Goal: Task Accomplishment & Management: Manage account settings

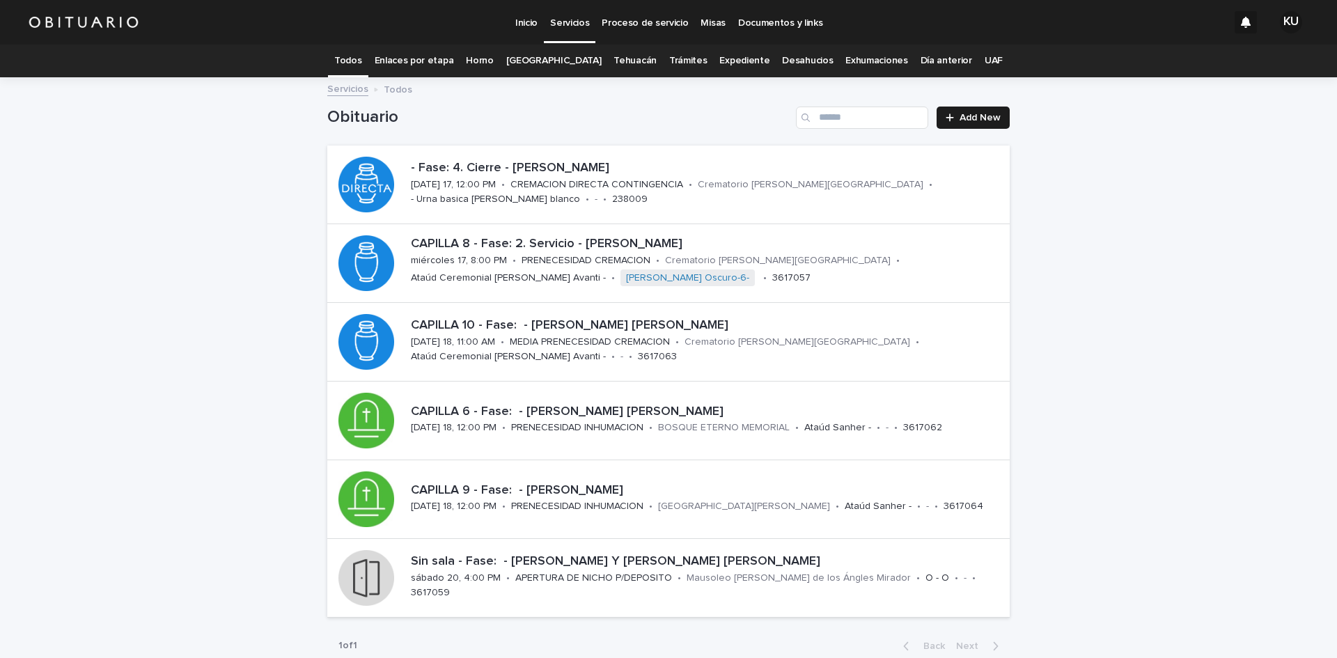
click at [577, 63] on link "[GEOGRAPHIC_DATA]" at bounding box center [553, 61] width 95 height 33
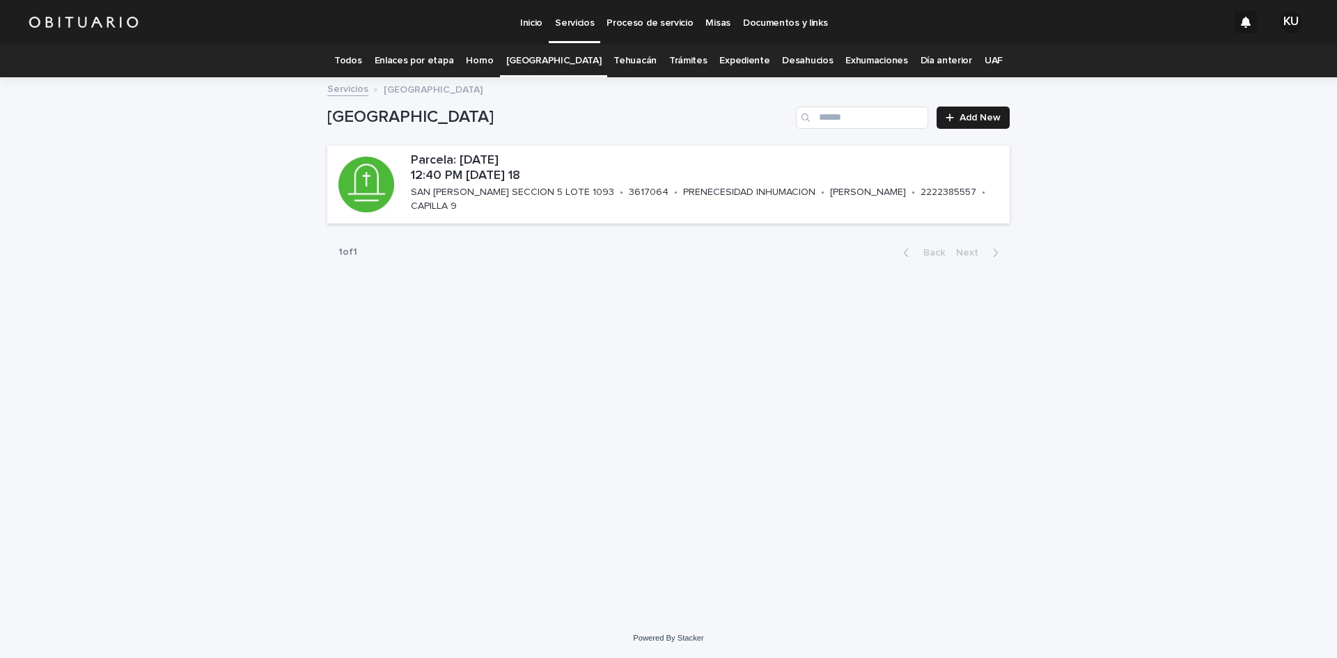
click at [361, 64] on link "Todos" at bounding box center [347, 61] width 27 height 33
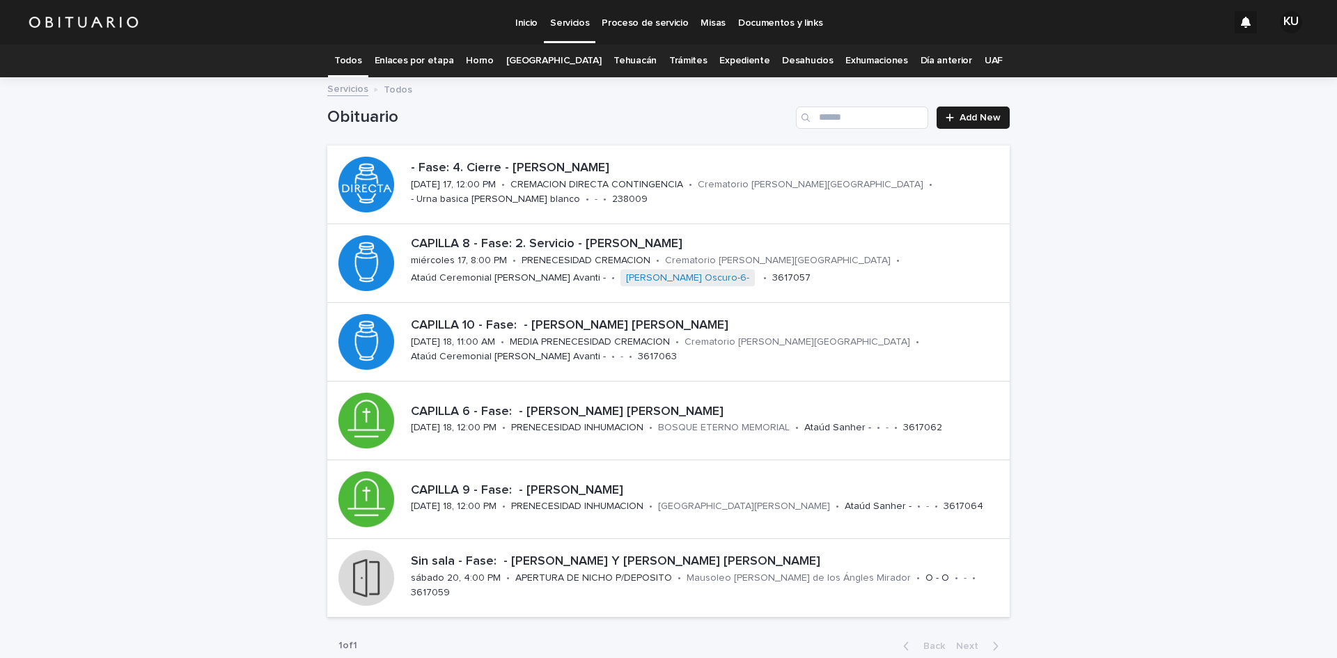
click at [669, 63] on link "Trámites" at bounding box center [688, 61] width 38 height 33
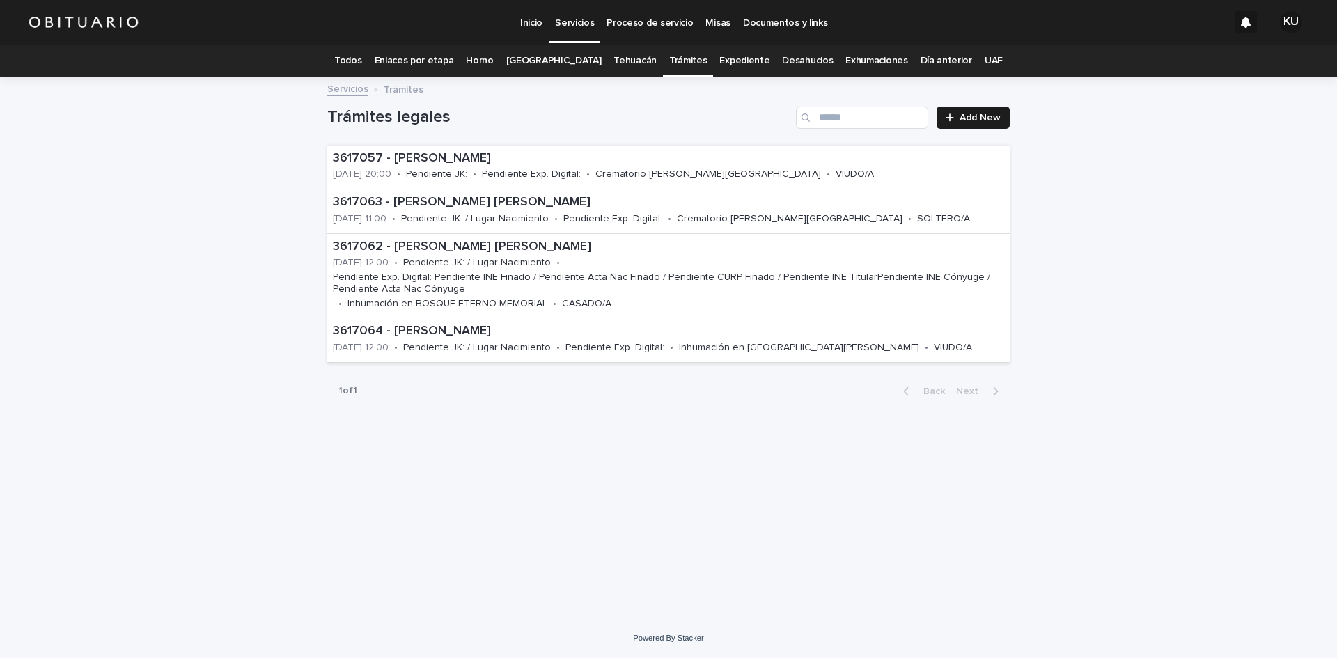
click at [361, 60] on link "Todos" at bounding box center [347, 61] width 27 height 33
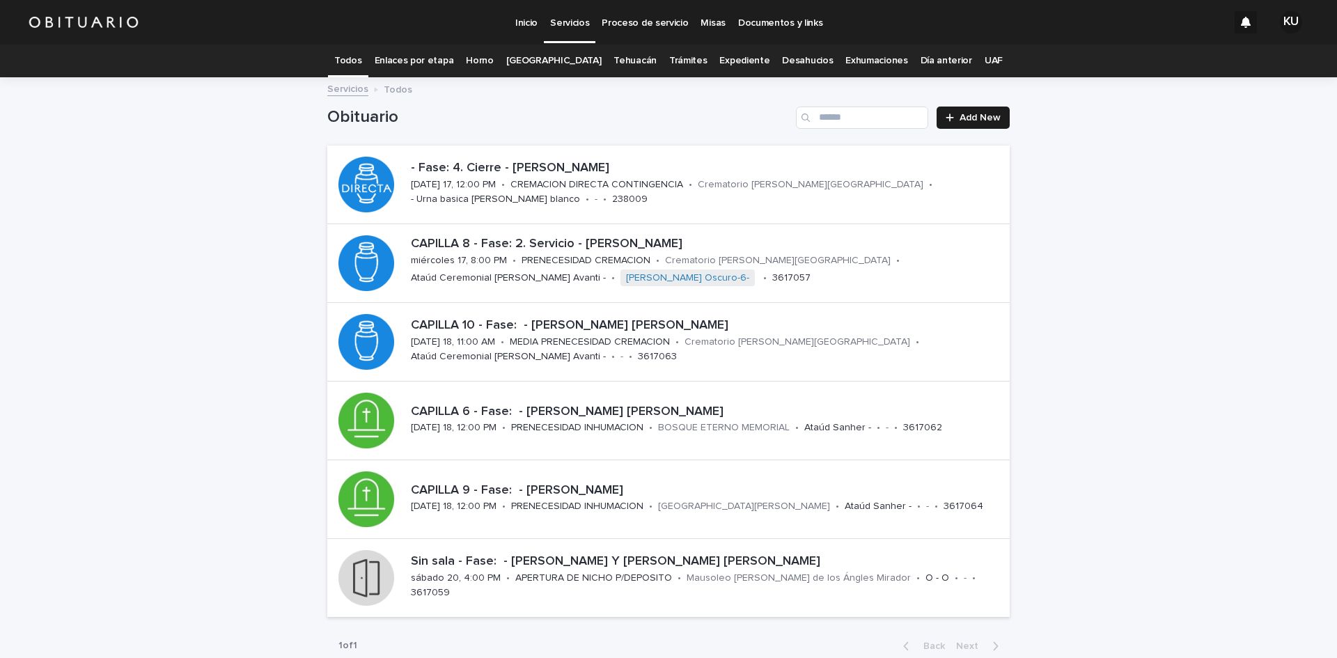
click at [731, 56] on link "Expediente" at bounding box center [744, 61] width 50 height 33
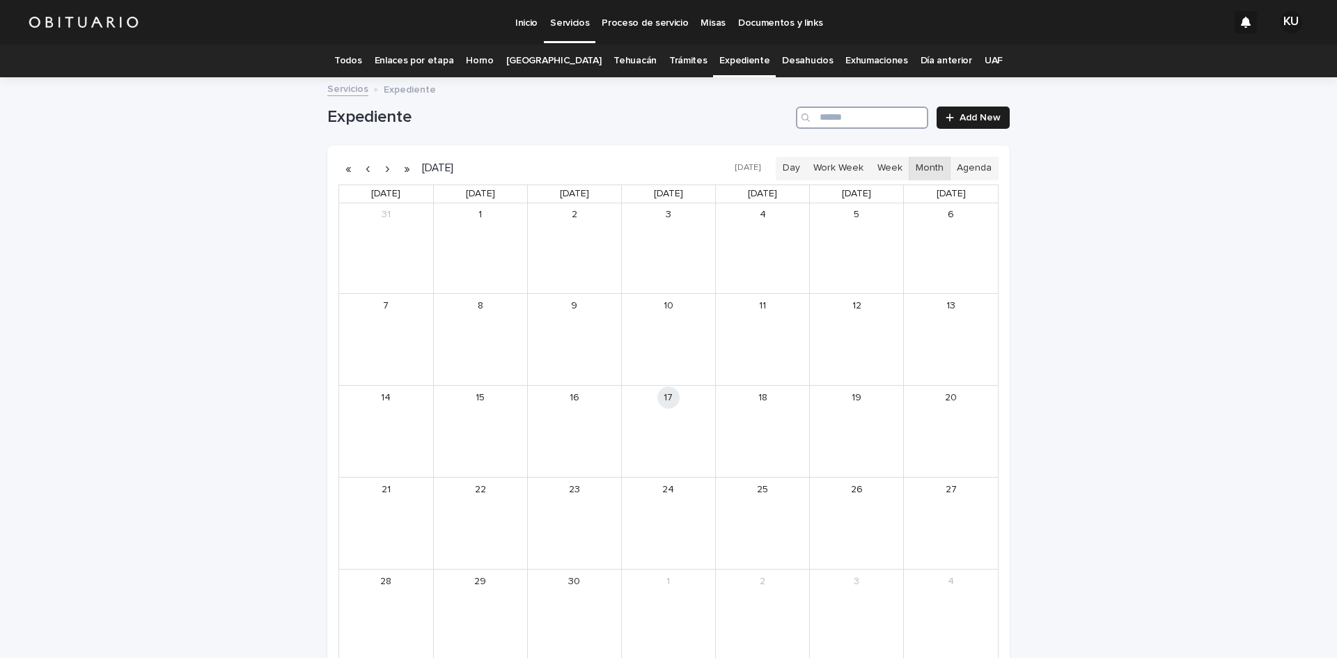
click at [830, 118] on input "Search" at bounding box center [862, 118] width 132 height 22
click at [473, 419] on div "[PERSON_NAME] Y [PERSON_NAME] [PERSON_NAME]" at bounding box center [496, 416] width 59 height 10
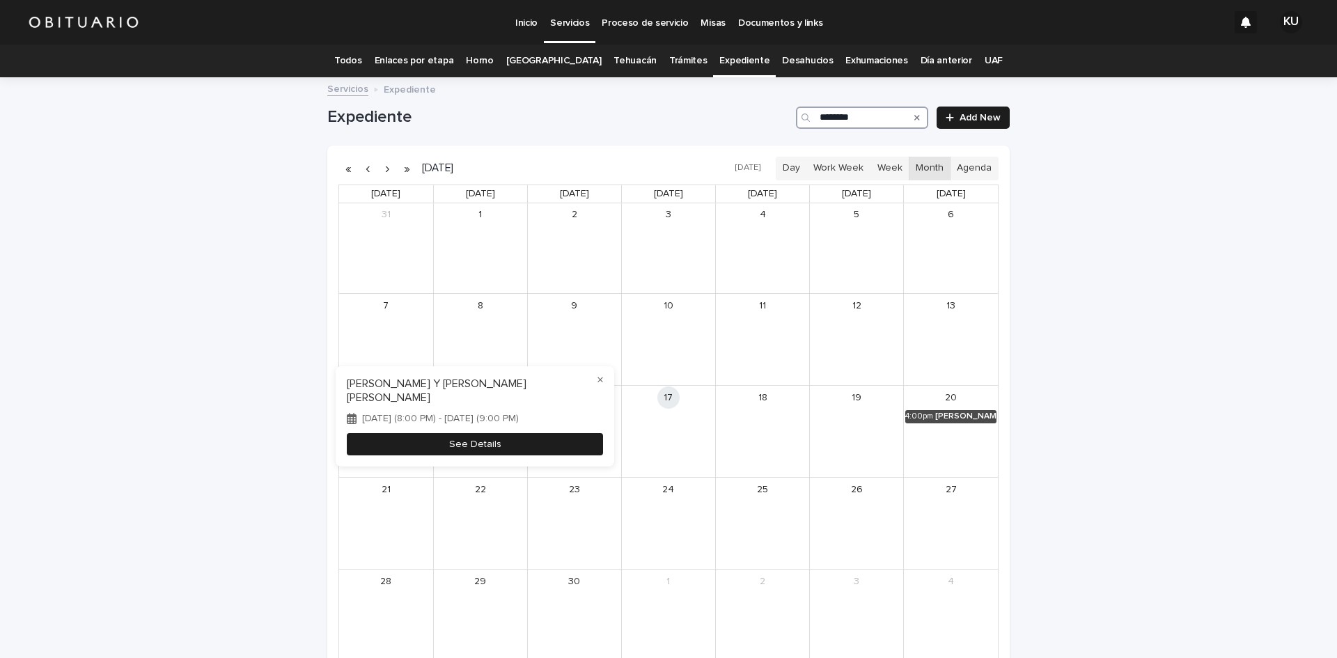
type input "********"
click at [466, 444] on button "See Details" at bounding box center [475, 444] width 256 height 23
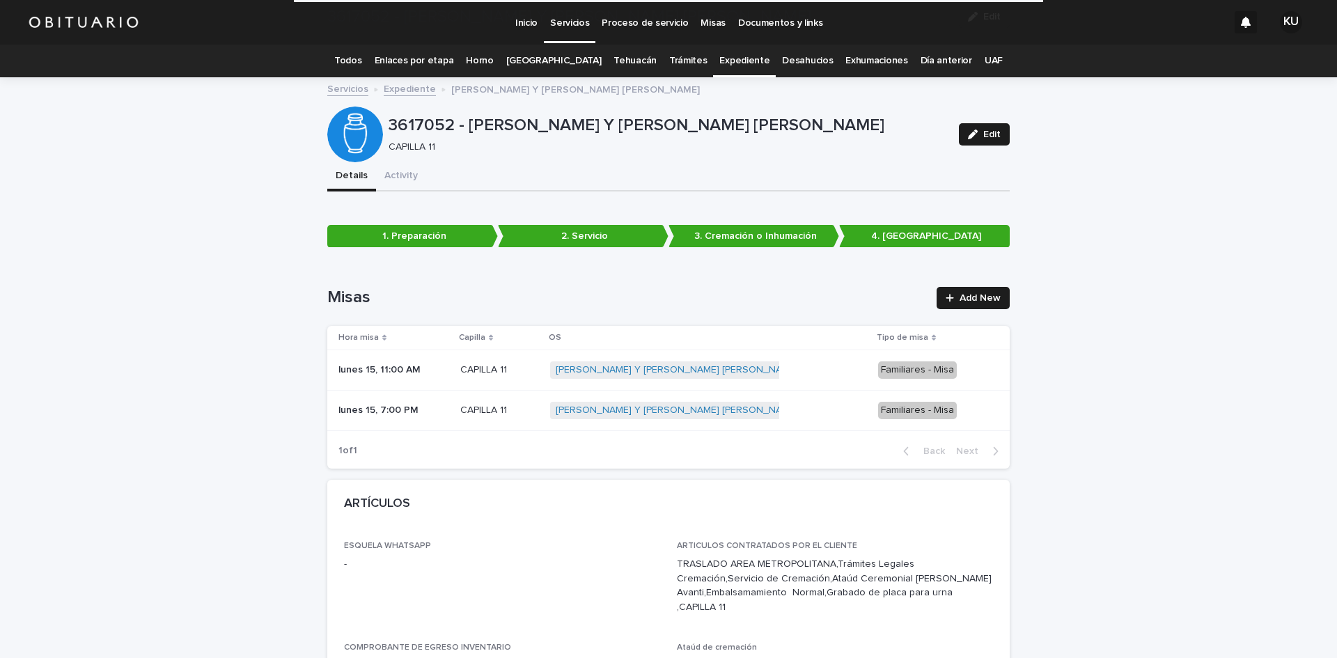
scroll to position [3167, 0]
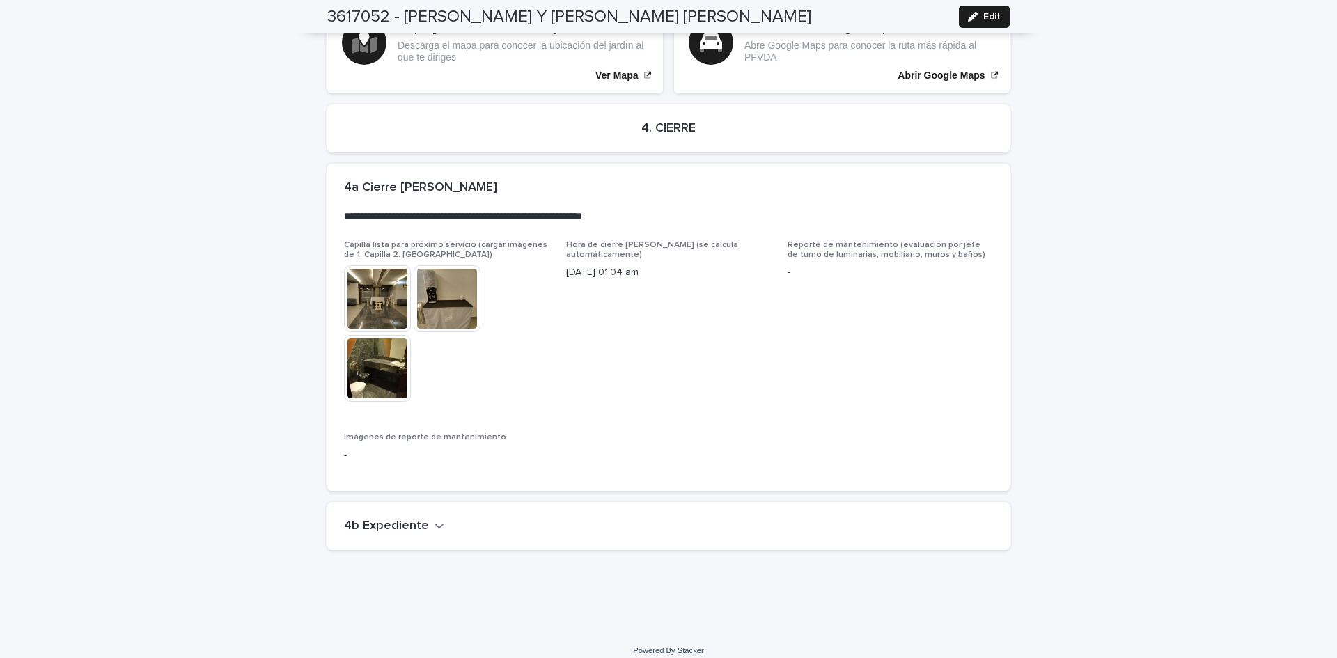
click at [434, 519] on icon "button" at bounding box center [439, 525] width 10 height 13
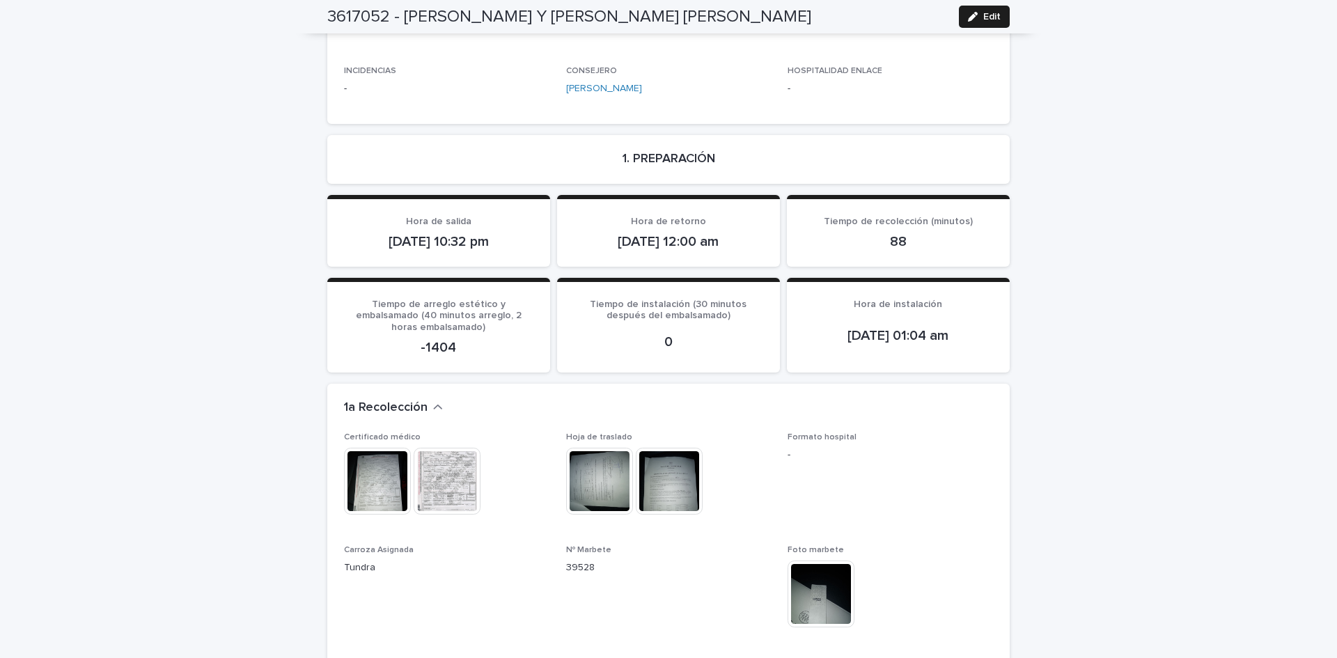
scroll to position [872, 0]
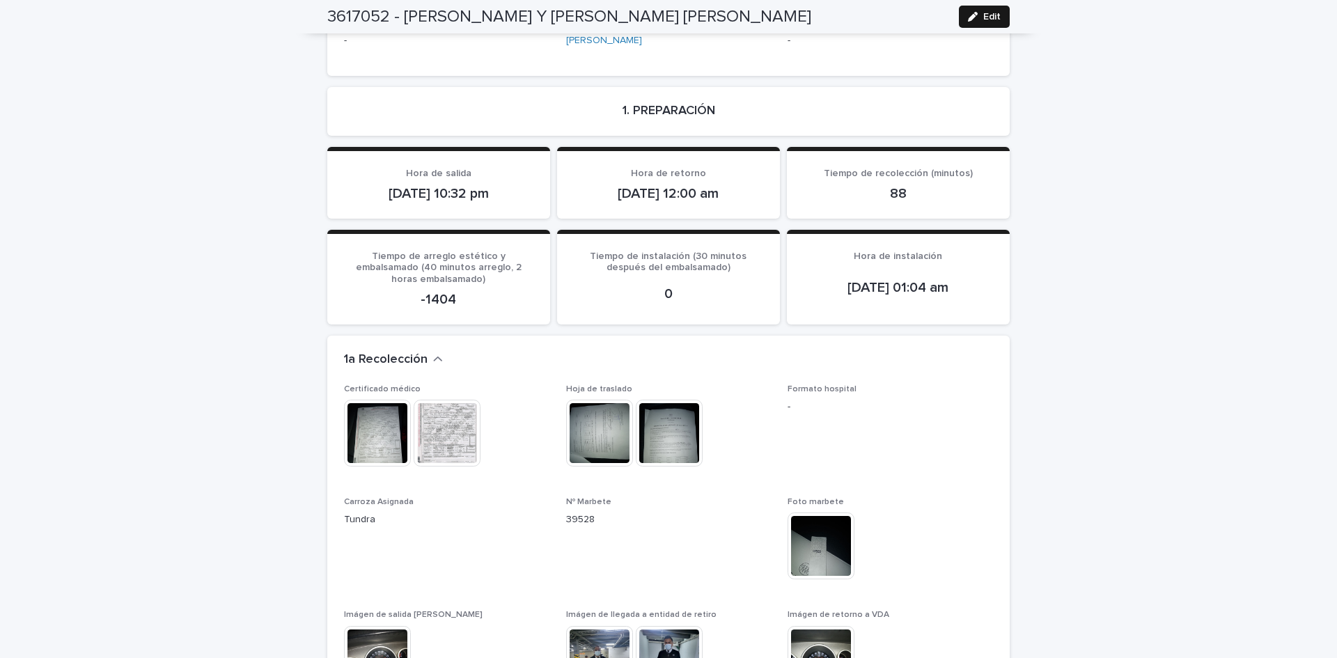
click at [994, 19] on span "Edit" at bounding box center [991, 17] width 17 height 10
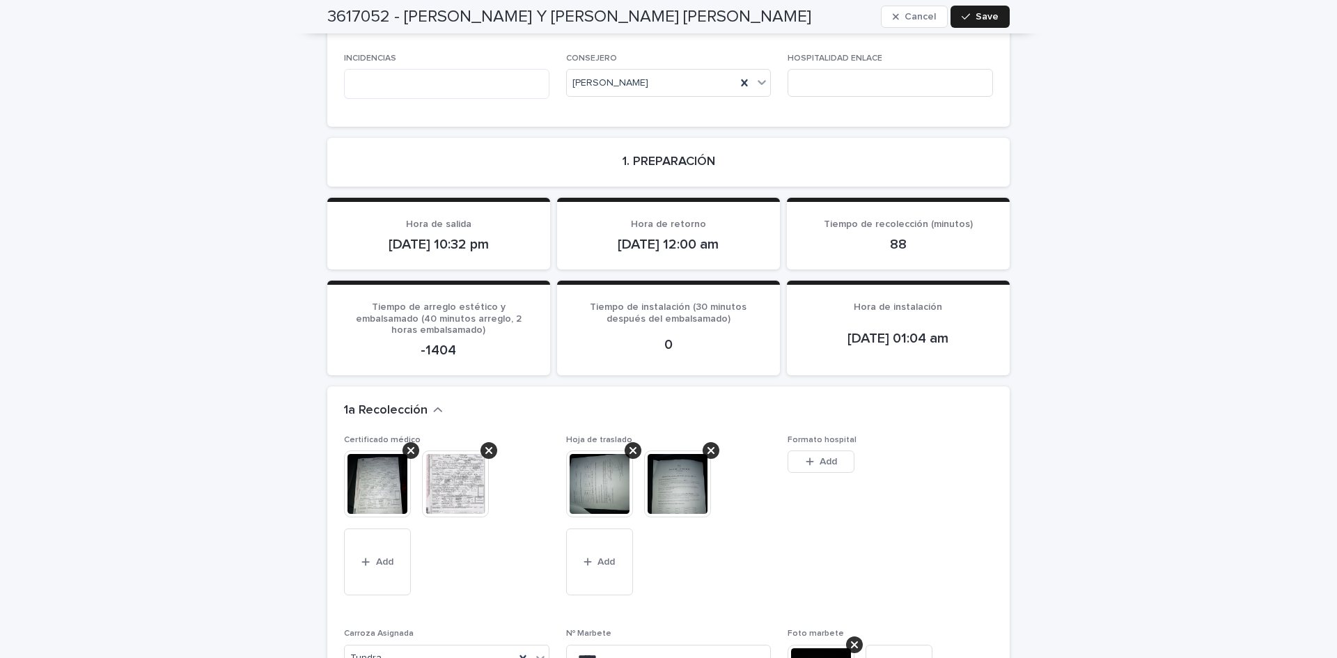
click at [657, 453] on img at bounding box center [677, 483] width 67 height 67
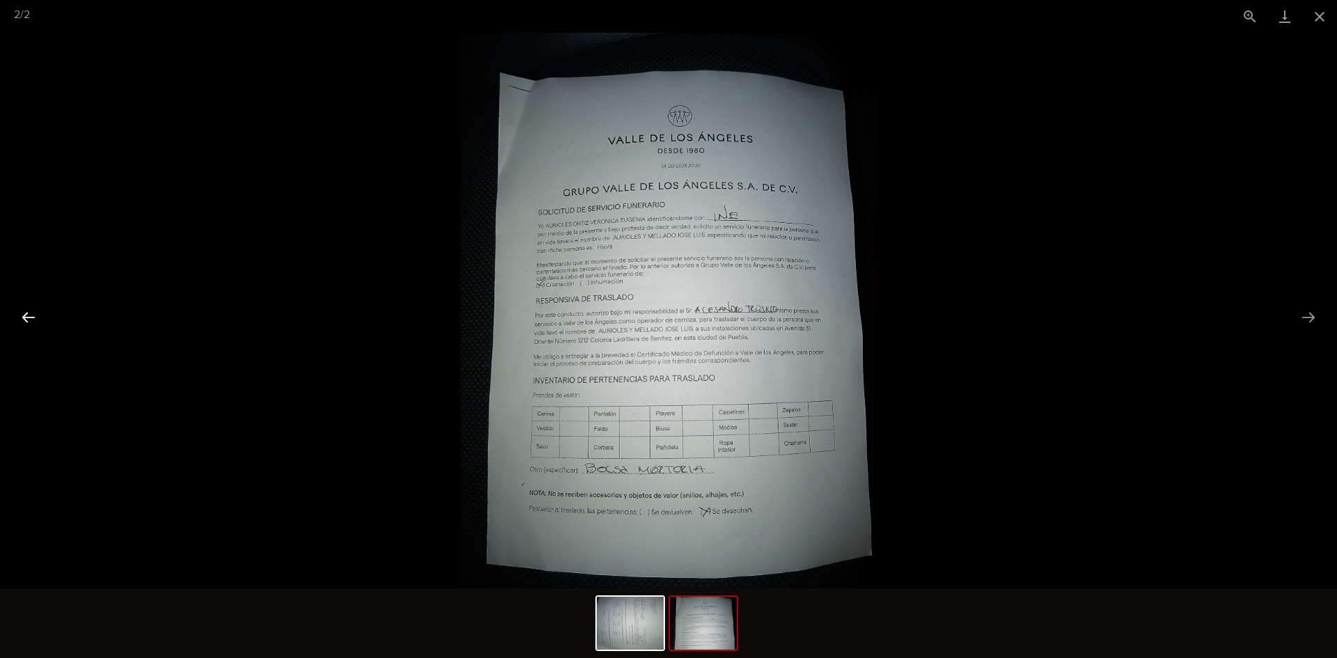
click at [36, 319] on button "Previous slide" at bounding box center [28, 317] width 29 height 27
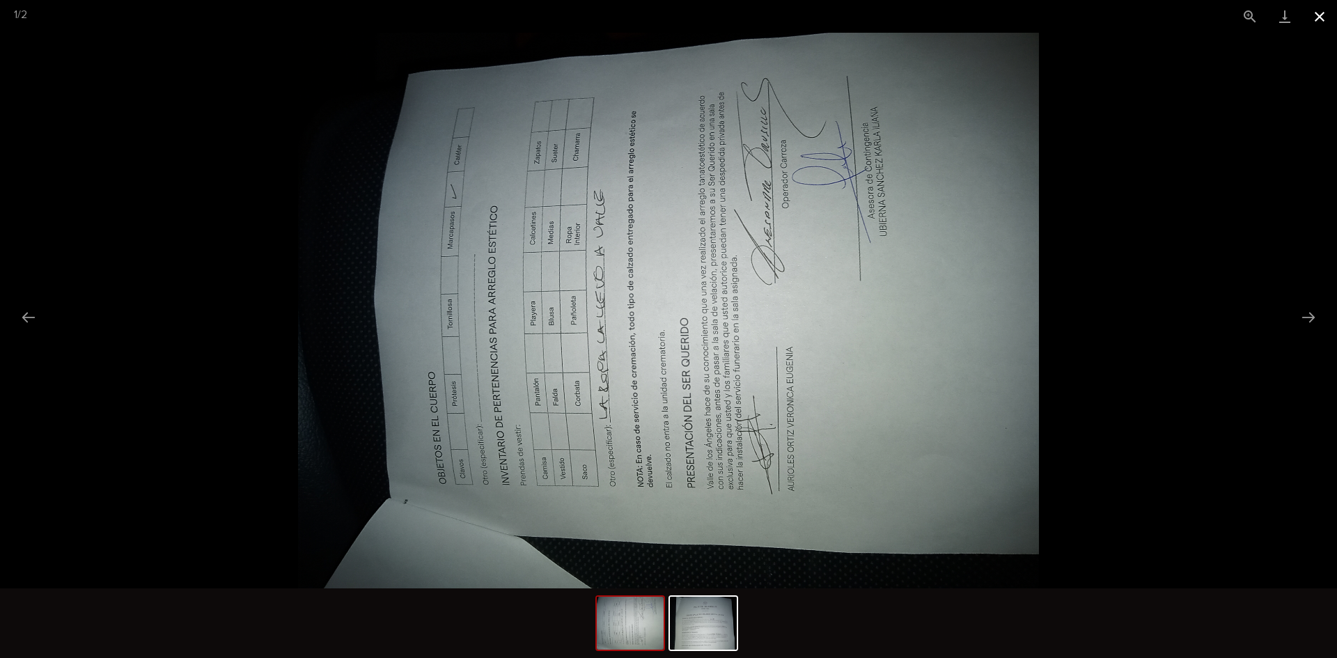
click at [1313, 15] on button "Close gallery" at bounding box center [1319, 16] width 35 height 33
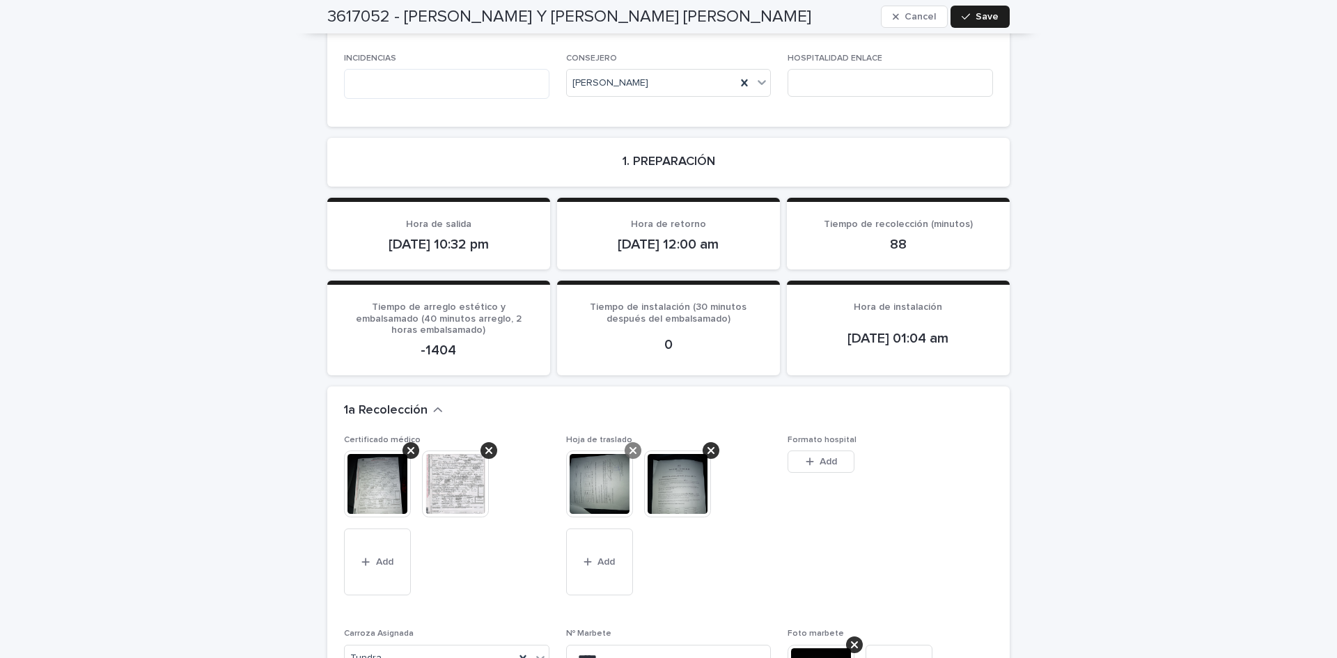
click at [625, 442] on div at bounding box center [633, 450] width 17 height 17
click at [645, 450] on button "Add" at bounding box center [677, 483] width 67 height 67
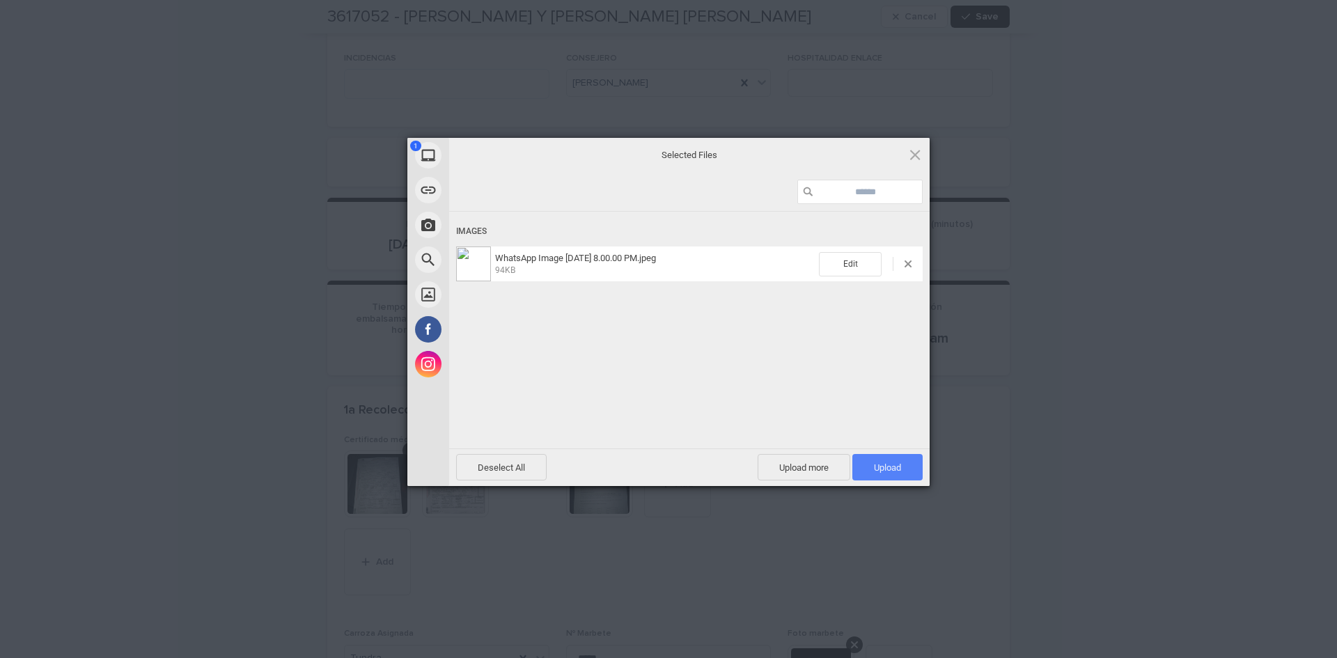
click at [890, 468] on span "Upload 1" at bounding box center [887, 467] width 27 height 10
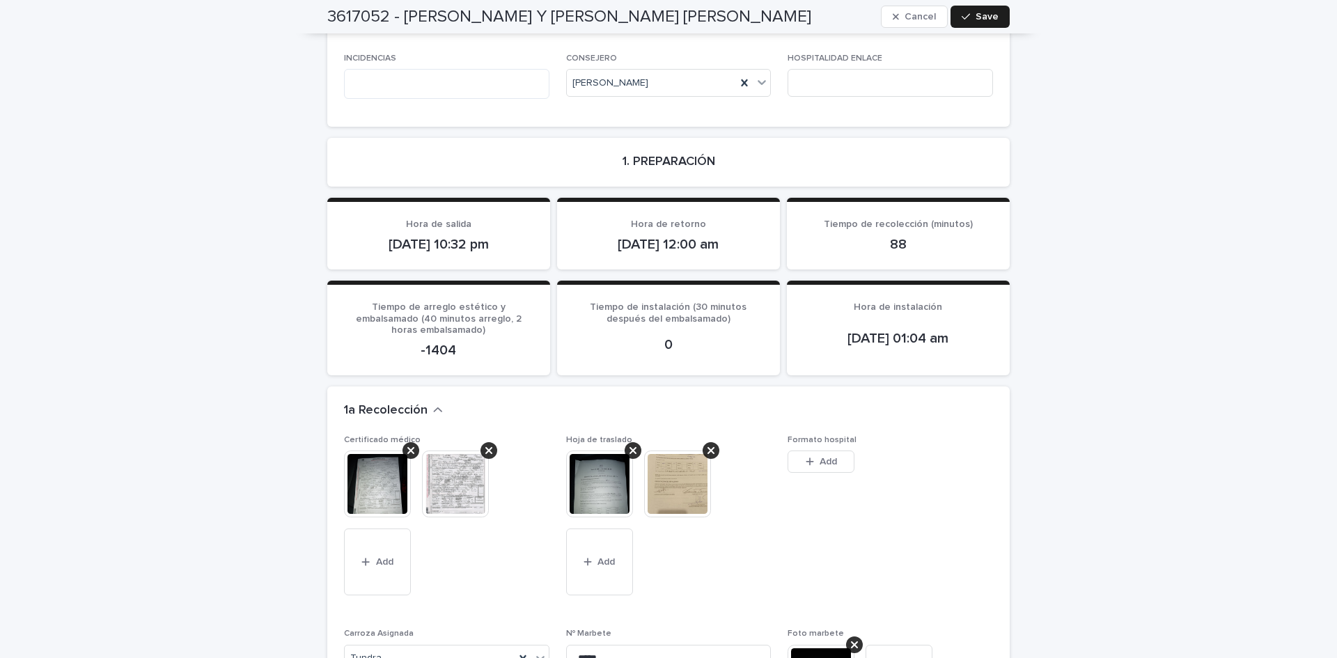
click at [574, 453] on img at bounding box center [599, 483] width 67 height 67
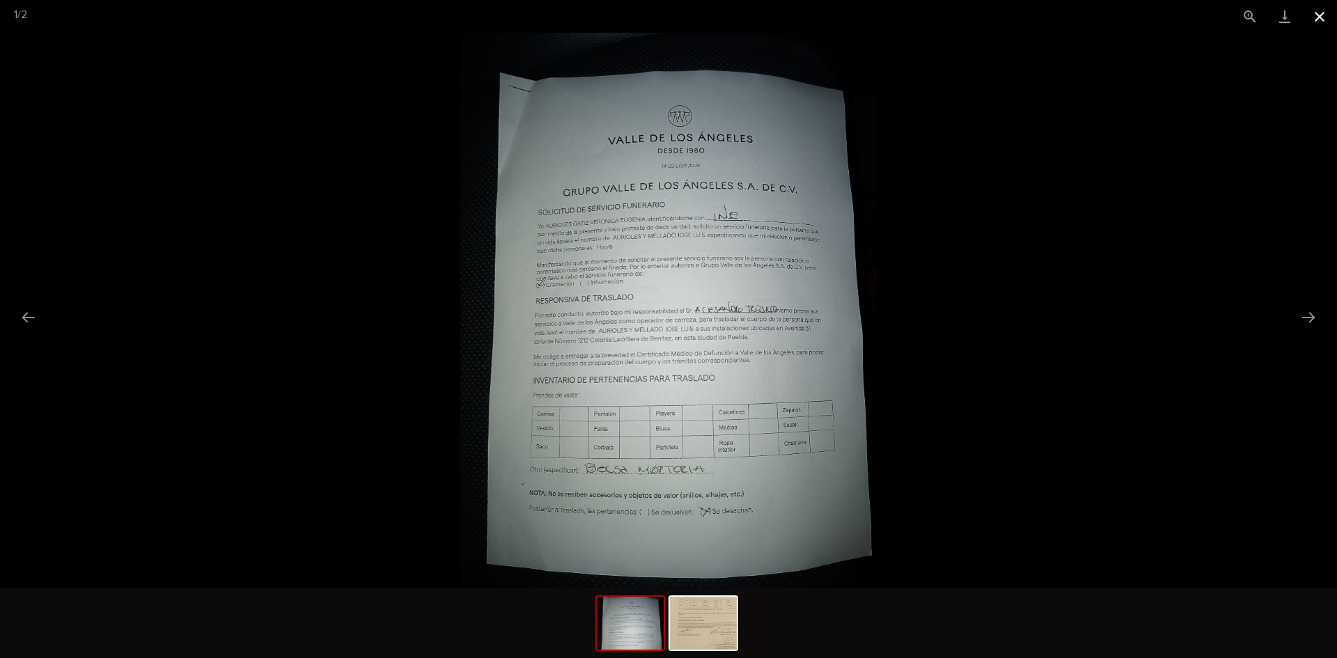
click at [1315, 20] on button "Close gallery" at bounding box center [1319, 16] width 35 height 33
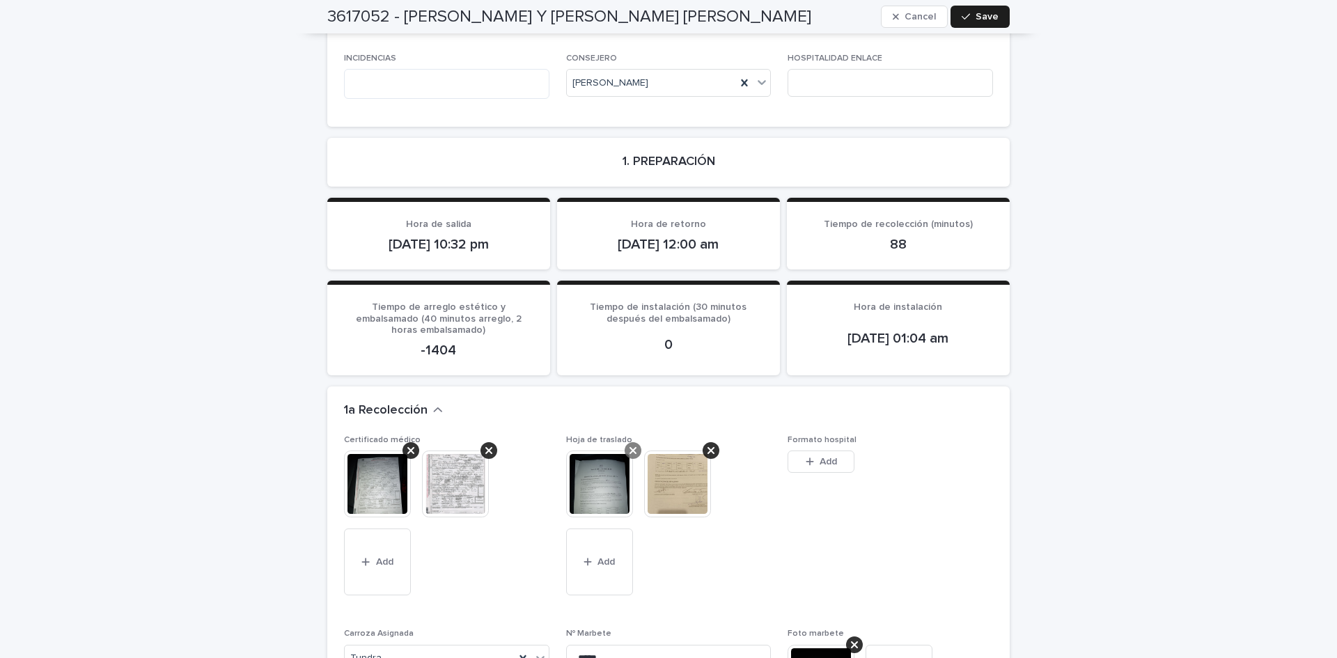
click at [629, 447] on icon at bounding box center [632, 450] width 7 height 7
click at [666, 479] on div "button" at bounding box center [668, 484] width 14 height 10
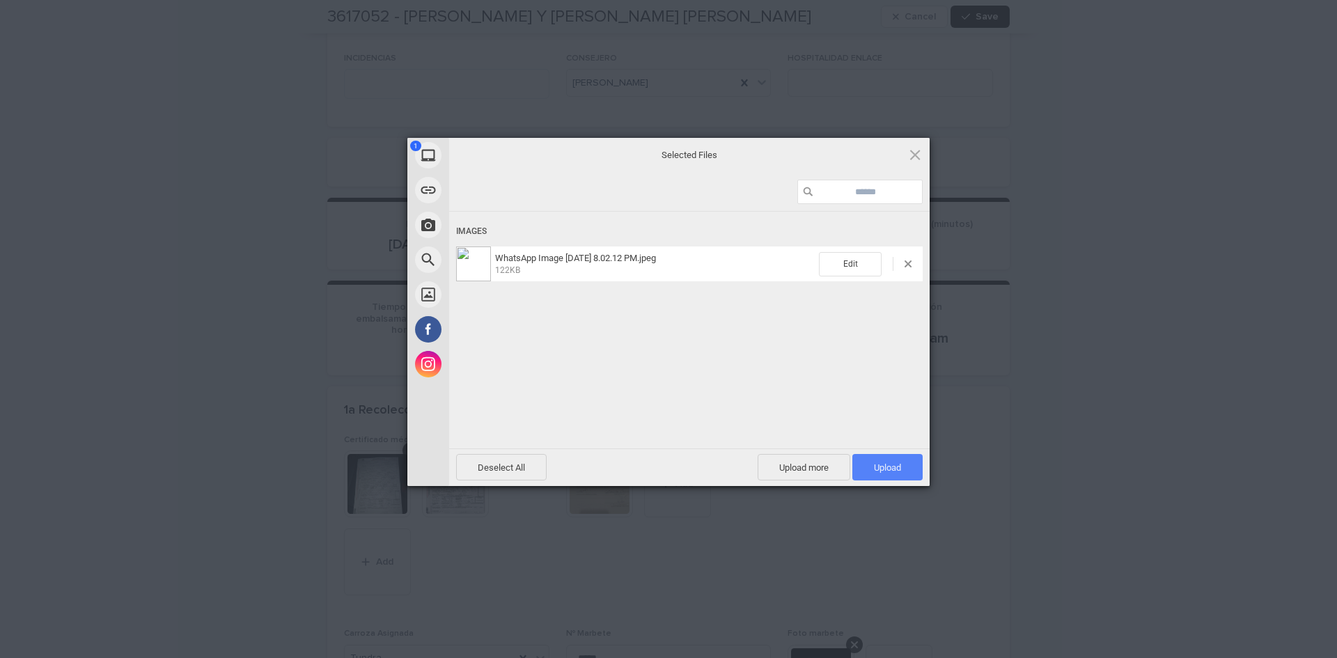
click at [875, 469] on span "Upload 1" at bounding box center [887, 467] width 27 height 10
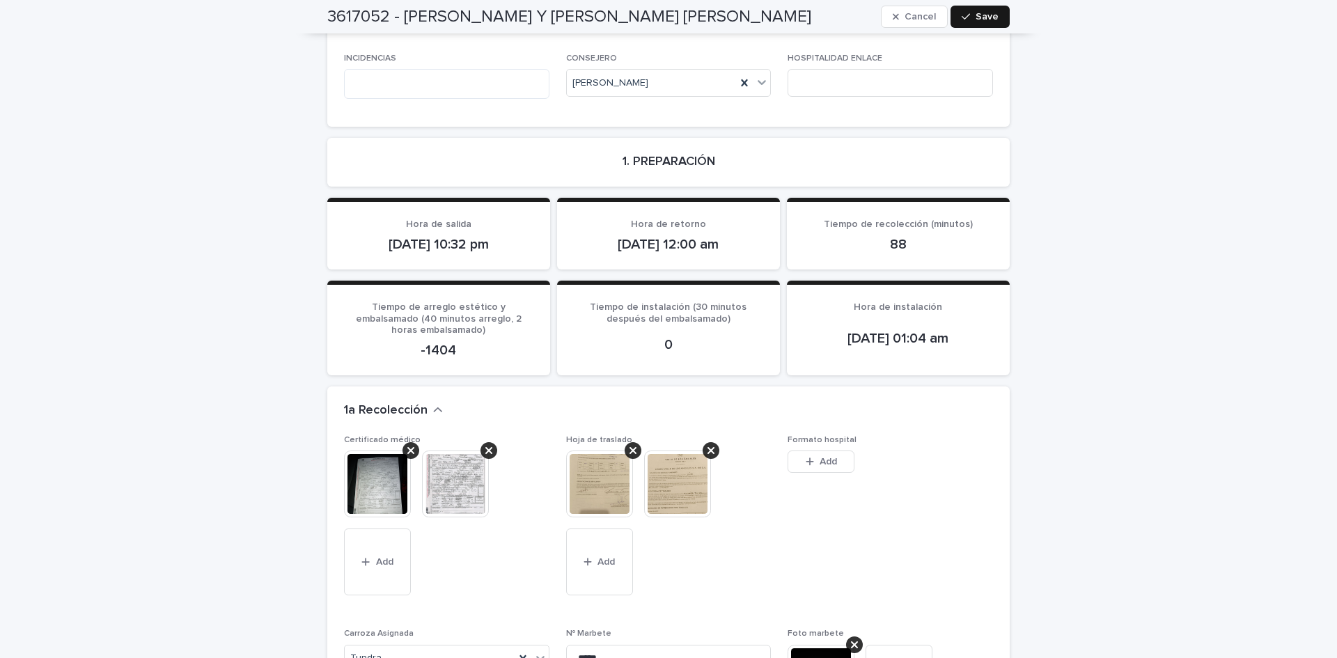
click at [982, 12] on span "Save" at bounding box center [986, 17] width 23 height 10
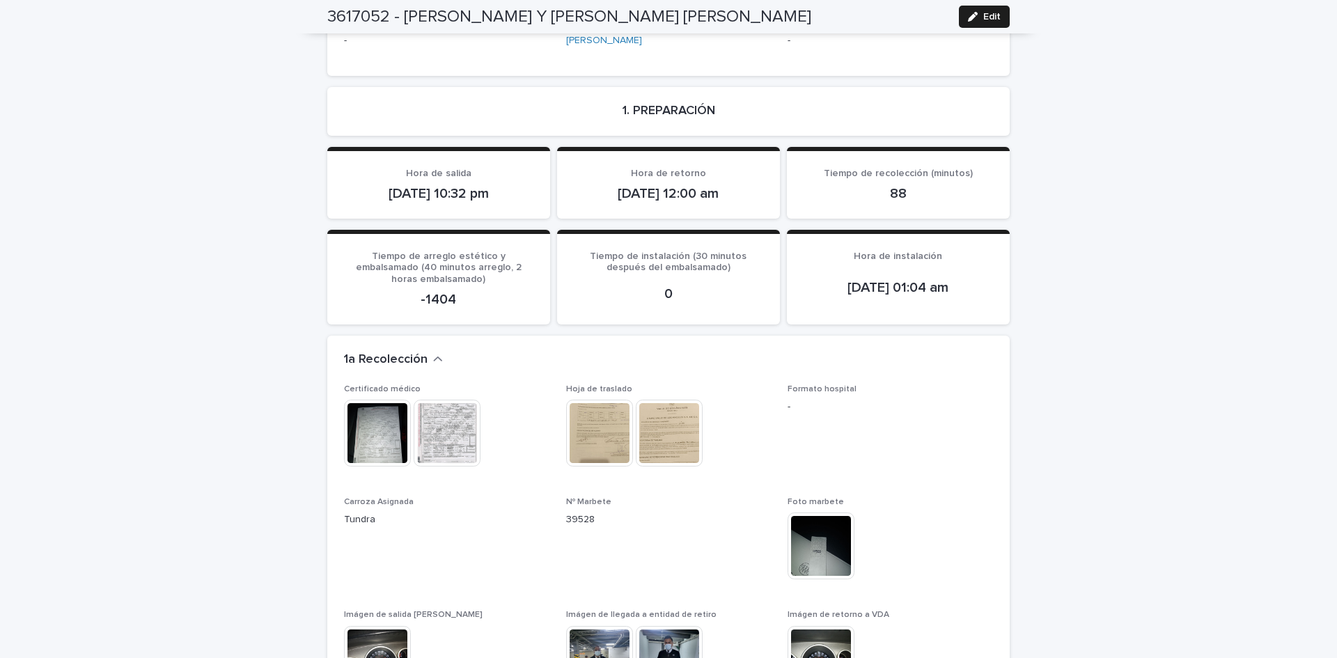
click at [592, 405] on img at bounding box center [599, 433] width 67 height 67
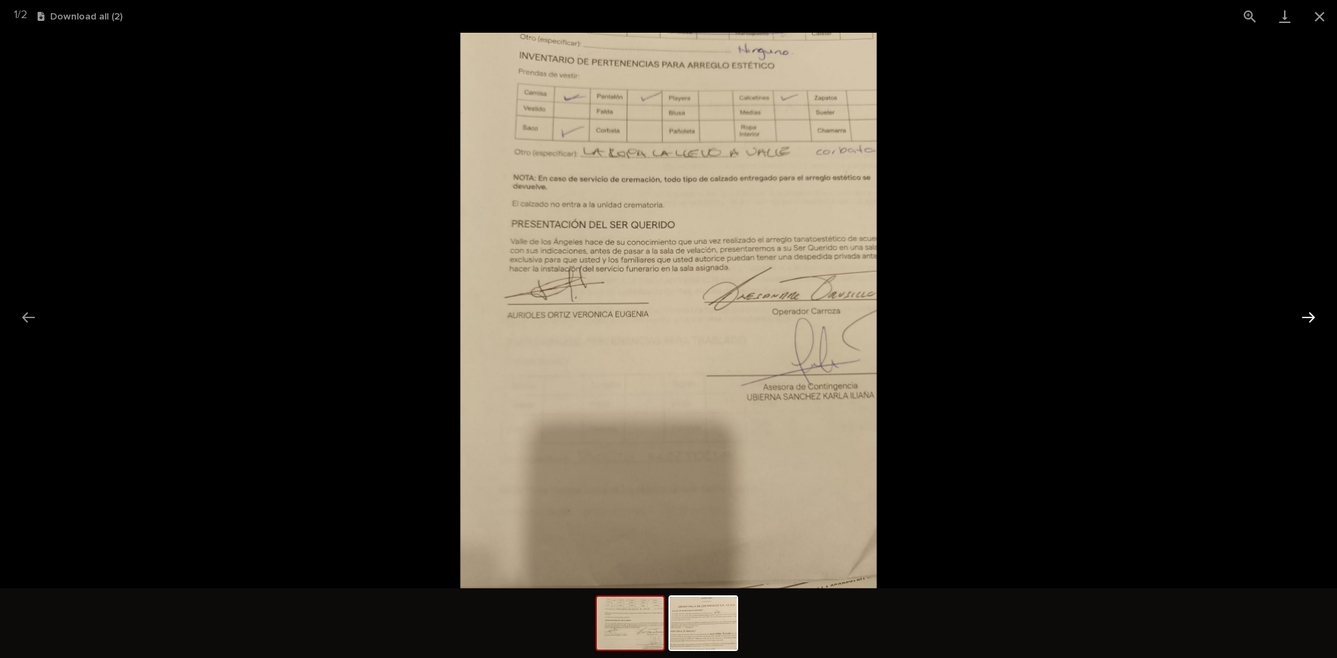
click at [1308, 318] on button "Next slide" at bounding box center [1308, 317] width 29 height 27
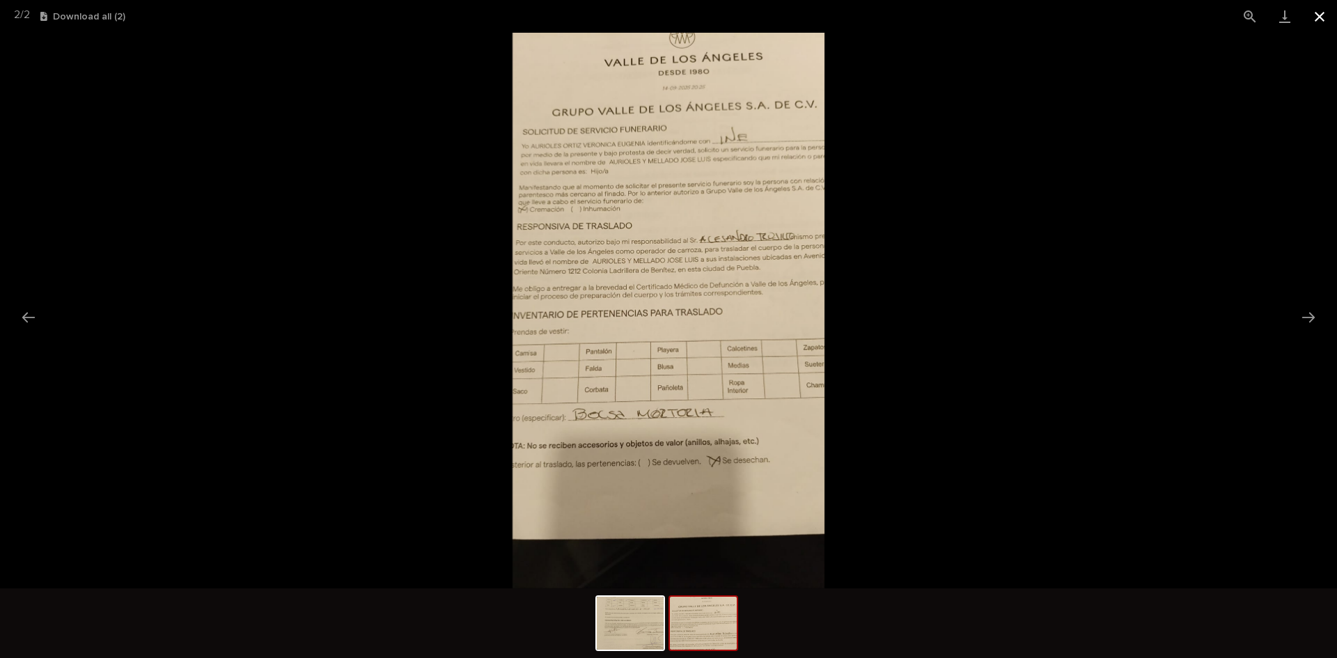
click at [1321, 19] on button "Close gallery" at bounding box center [1319, 16] width 35 height 33
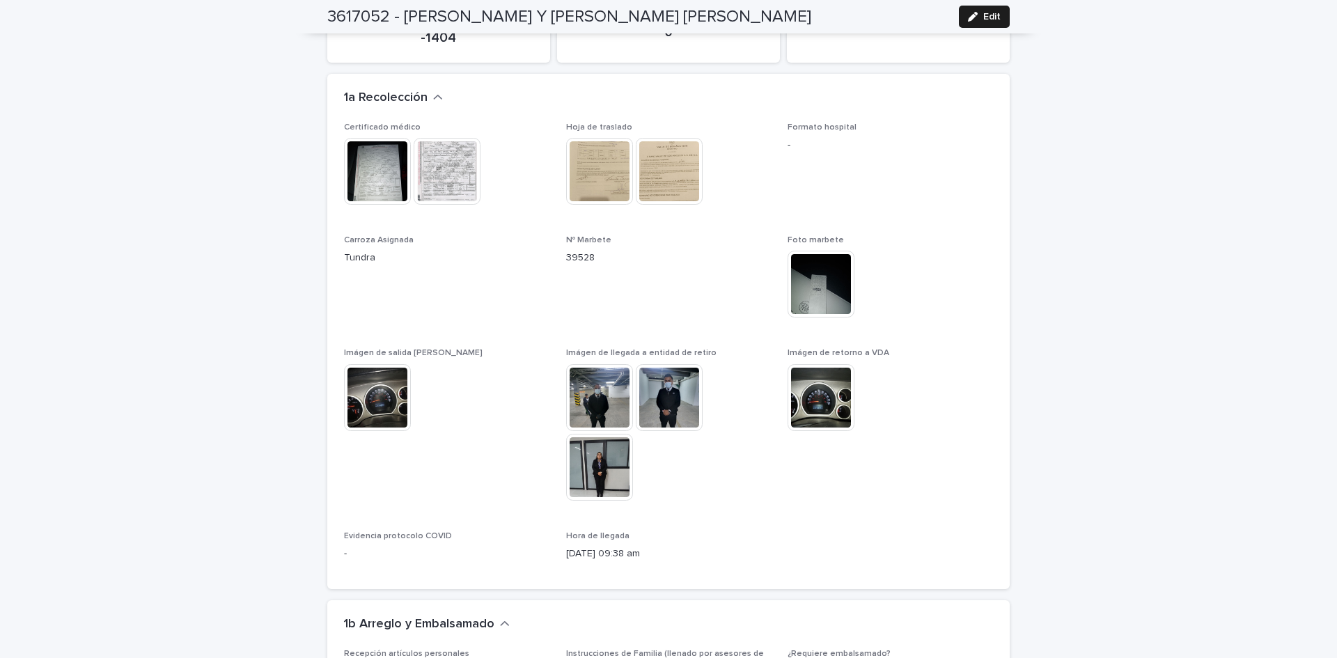
scroll to position [944, 0]
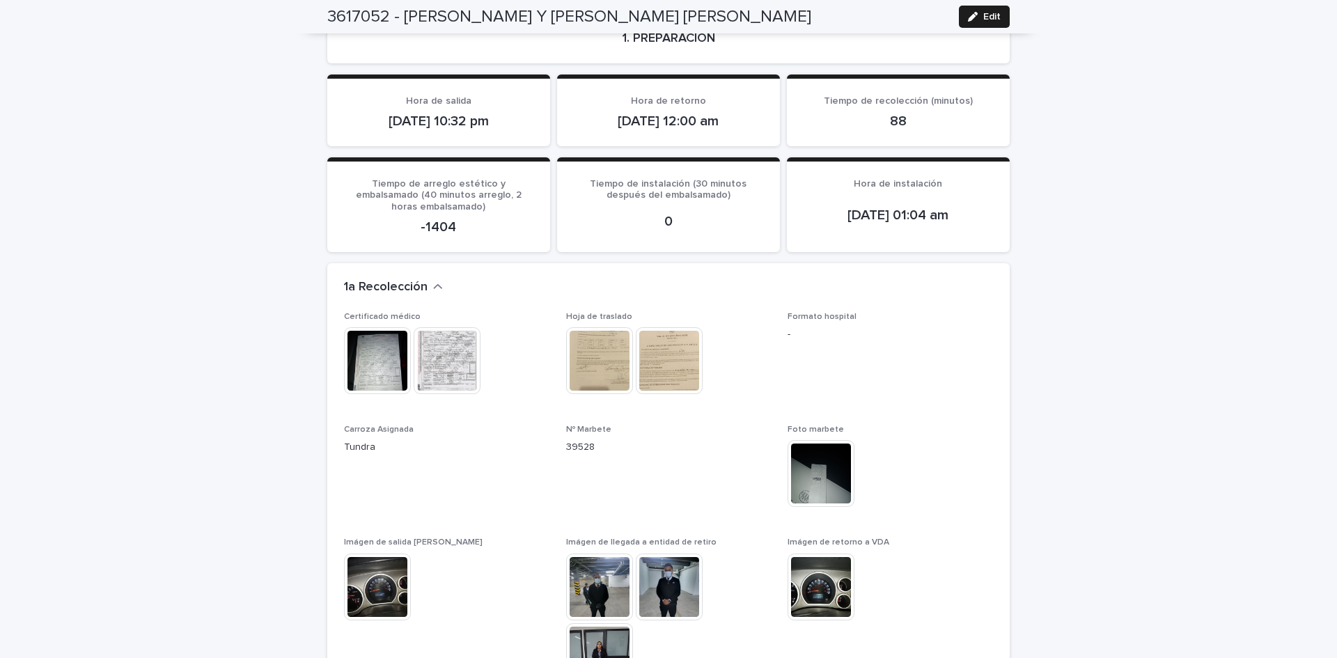
click at [610, 559] on img at bounding box center [599, 587] width 67 height 67
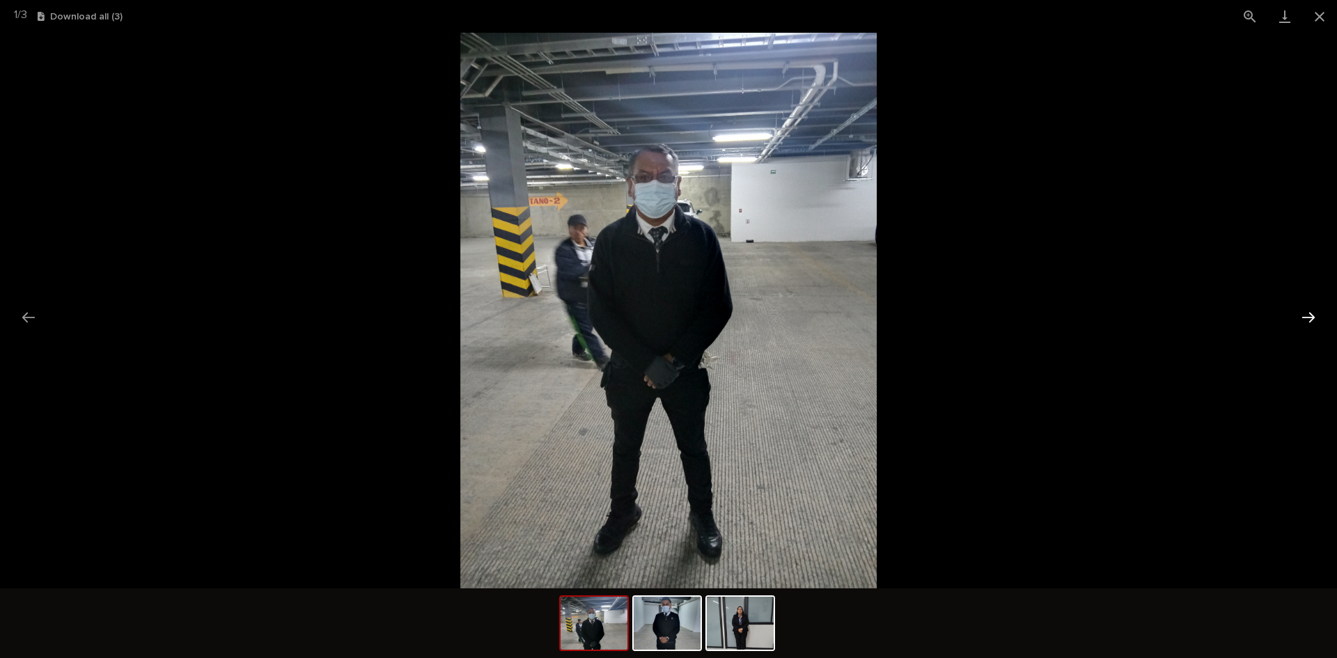
click at [1309, 315] on button "Next slide" at bounding box center [1308, 317] width 29 height 27
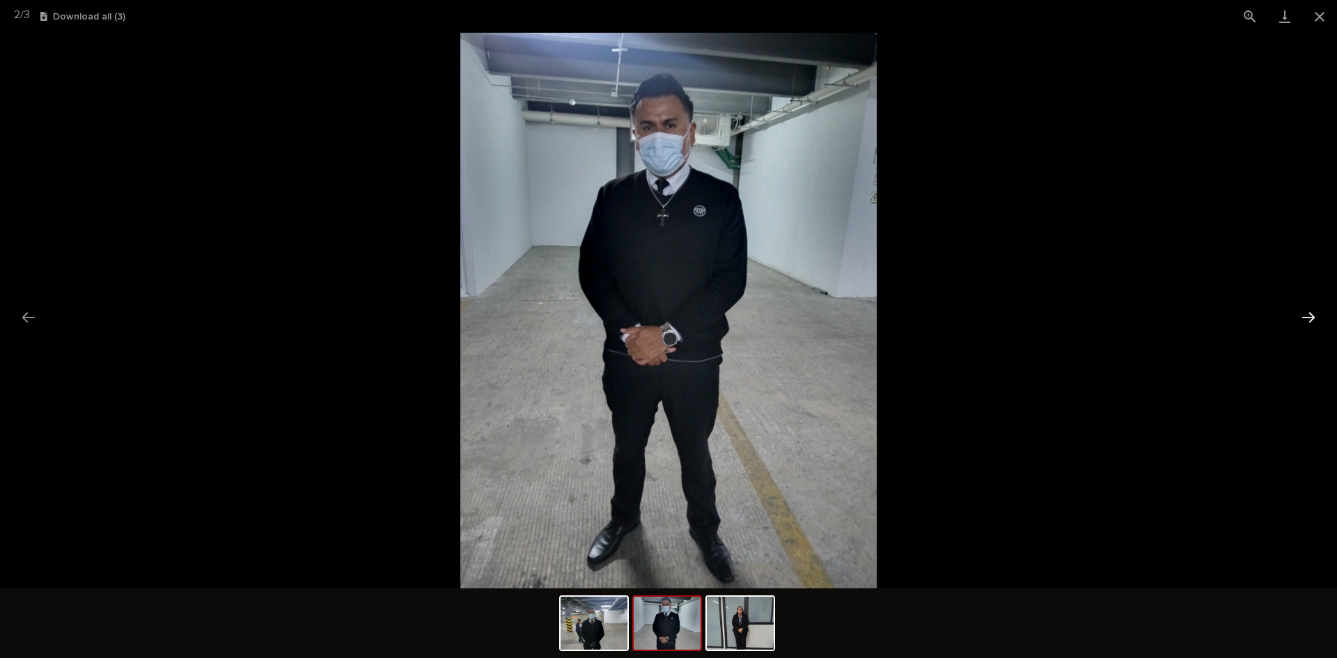
click at [1309, 315] on button "Next slide" at bounding box center [1308, 317] width 29 height 27
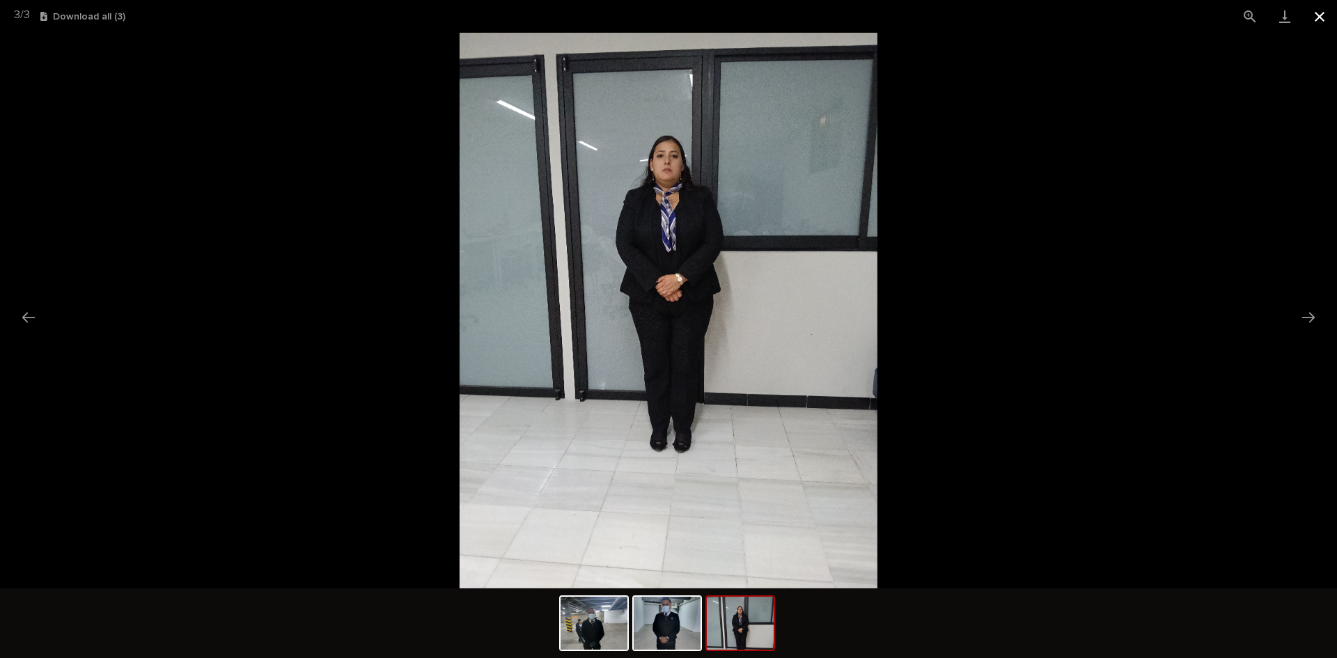
click at [1320, 13] on button "Close gallery" at bounding box center [1319, 16] width 35 height 33
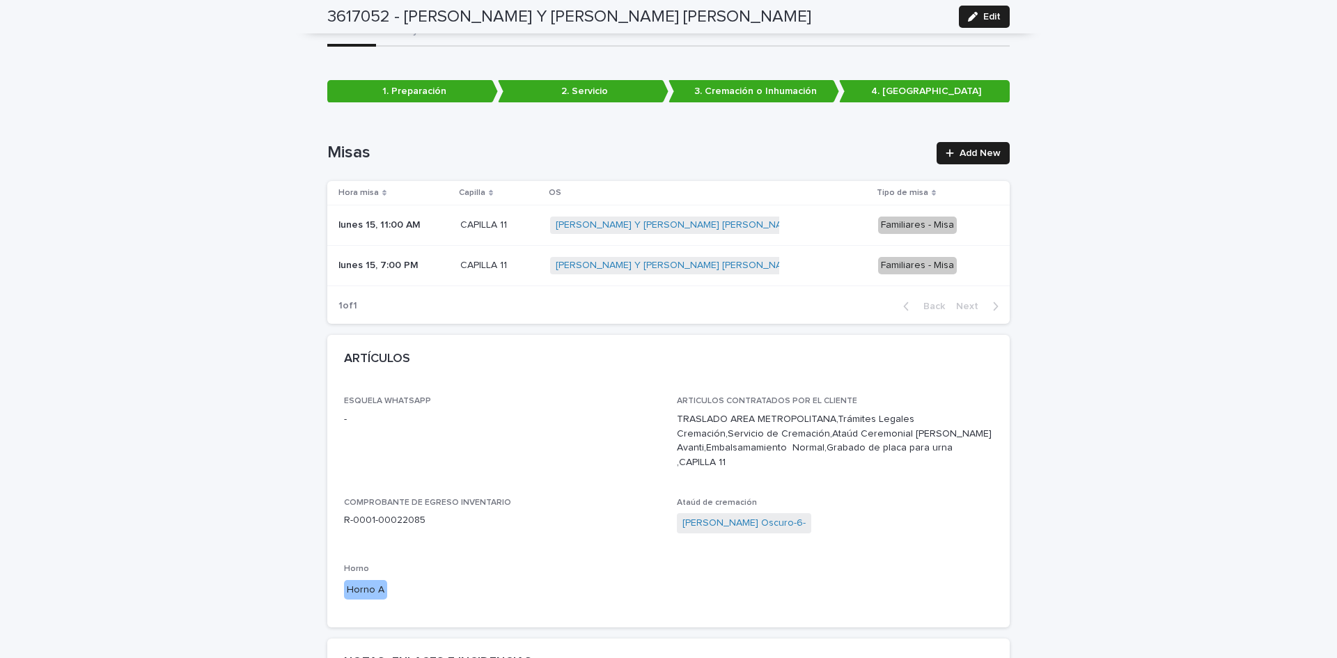
scroll to position [0, 0]
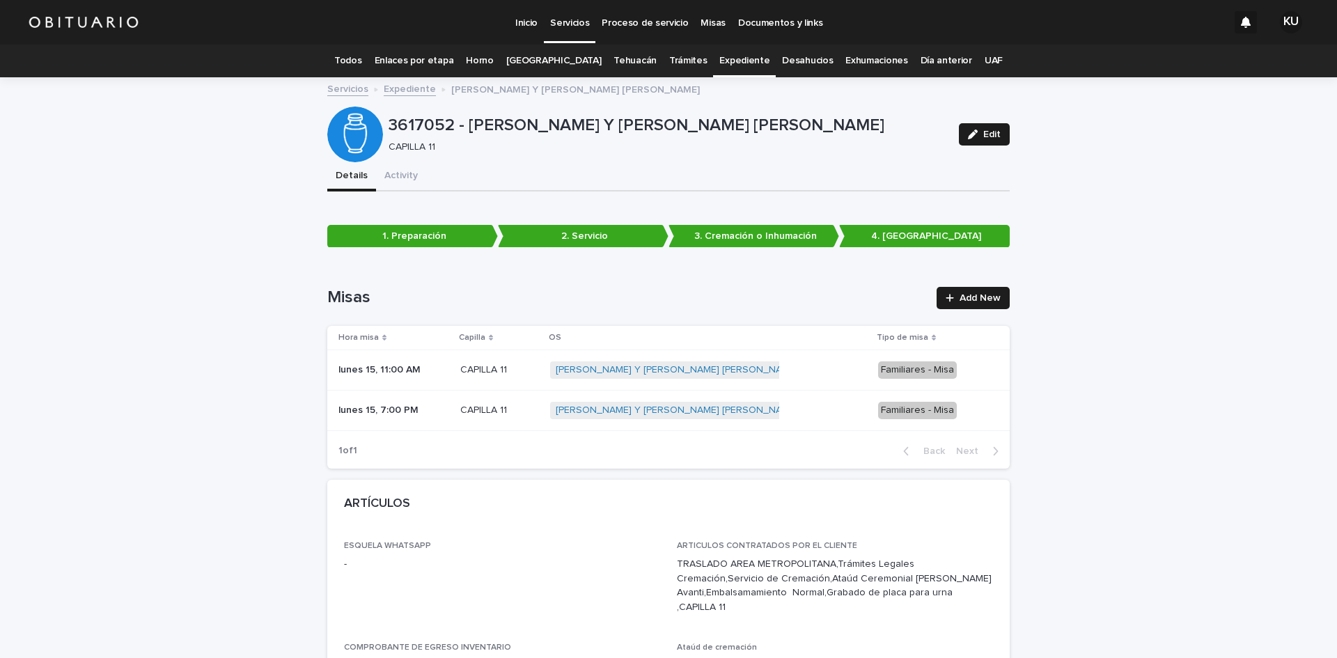
click at [361, 61] on link "Todos" at bounding box center [347, 61] width 27 height 33
